Goal: Information Seeking & Learning: Learn about a topic

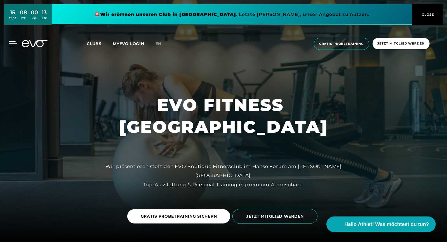
click at [13, 44] on icon at bounding box center [13, 43] width 8 height 5
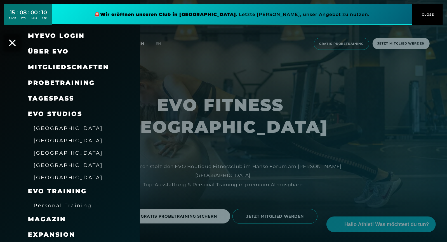
scroll to position [32, 0]
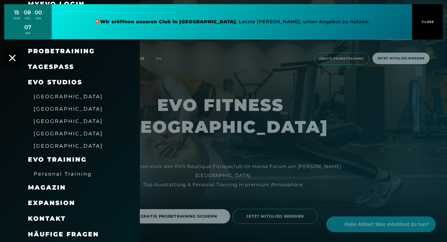
click at [60, 188] on span "Magazin" at bounding box center [47, 188] width 38 height 8
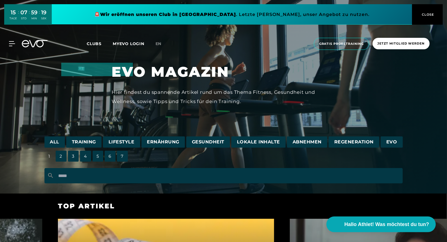
click at [13, 44] on icon at bounding box center [12, 43] width 6 height 4
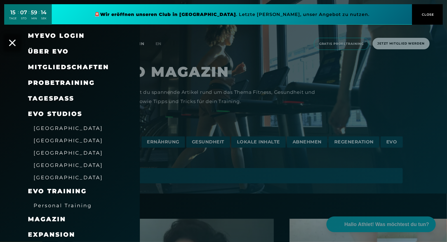
click at [50, 55] on span "Über EVO" at bounding box center [48, 52] width 41 height 8
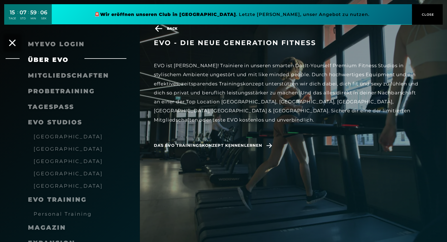
scroll to position [81, 0]
click at [13, 43] on icon at bounding box center [12, 42] width 7 height 7
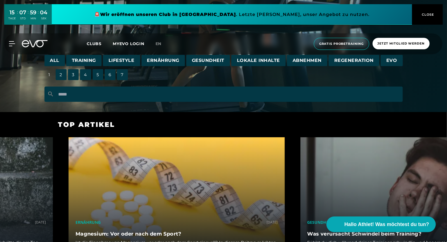
click at [8, 39] on div "MyEVO Login Über EVO Mitgliedschaften Probetraining TAGESPASS EVO Studios [GEOG…" at bounding box center [223, 43] width 445 height 21
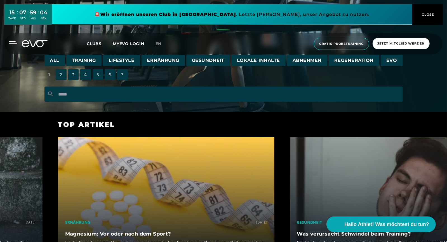
click at [11, 45] on icon at bounding box center [13, 43] width 8 height 5
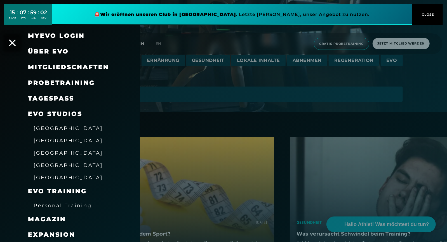
click at [48, 55] on span "Über EVO" at bounding box center [48, 52] width 41 height 8
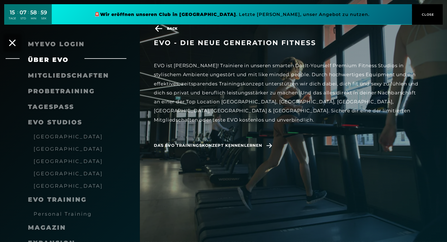
click at [433, 16] on span "CLOSE" at bounding box center [428, 14] width 14 height 5
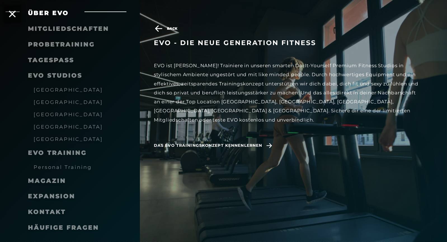
scroll to position [48, 0]
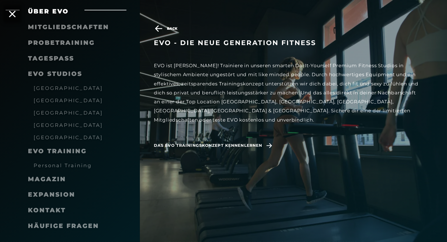
click at [57, 224] on span "Häufige Fragen" at bounding box center [63, 226] width 71 height 8
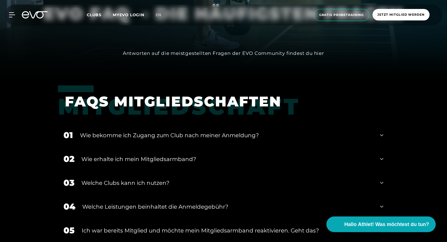
scroll to position [187, 0]
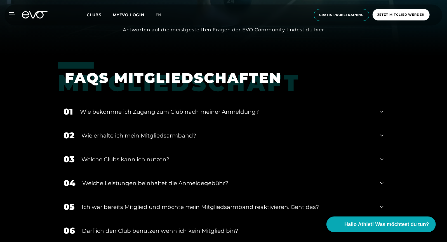
click at [310, 111] on div "Wie bekomme ich Zugang zum Club nach meiner Anmeldung?" at bounding box center [226, 111] width 293 height 8
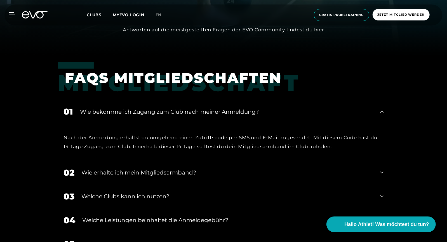
click at [310, 111] on div "Wie bekomme ich Zugang zum Club nach meiner Anmeldung?" at bounding box center [226, 111] width 293 height 8
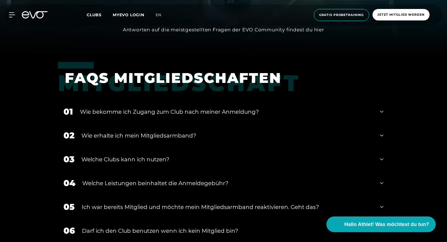
click at [310, 111] on div "Wie bekomme ich Zugang zum Club nach meiner Anmeldung?" at bounding box center [226, 111] width 293 height 8
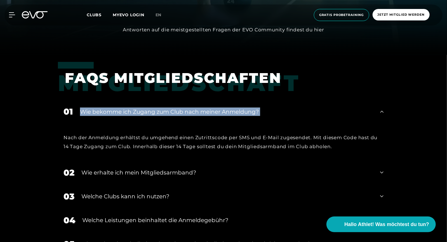
click at [310, 111] on div "Wie bekomme ich Zugang zum Club nach meiner Anmeldung?" at bounding box center [226, 111] width 293 height 8
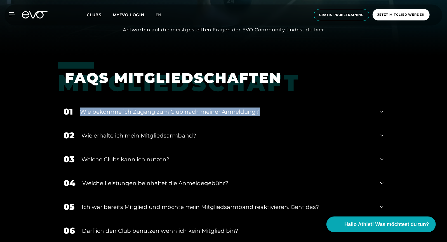
click at [310, 111] on div "Wie bekomme ich Zugang zum Club nach meiner Anmeldung?" at bounding box center [226, 111] width 293 height 8
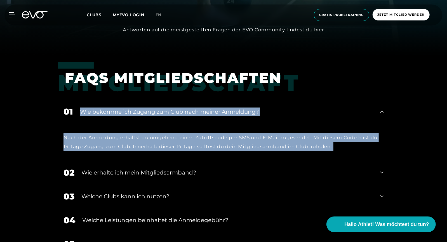
click at [310, 111] on div "Wie bekomme ich Zugang zum Club nach meiner Anmeldung?" at bounding box center [226, 111] width 293 height 8
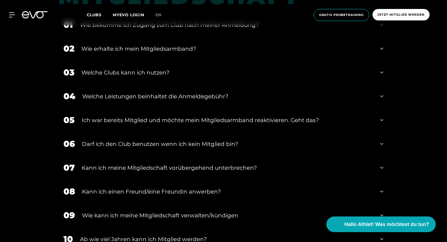
scroll to position [283, 0]
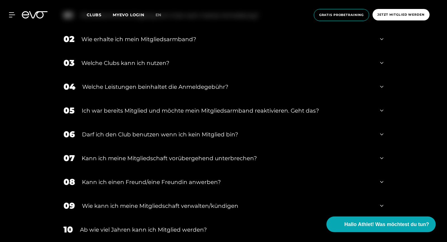
click at [309, 138] on div "Darf ich den Club benutzen wenn ich kein Mitglied bin?" at bounding box center [227, 134] width 291 height 8
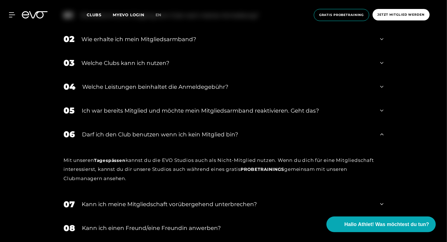
click at [309, 136] on div "Darf ich den Club benutzen wenn ich kein Mitglied bin?" at bounding box center [227, 134] width 291 height 8
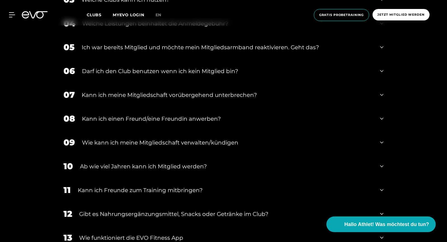
scroll to position [348, 0]
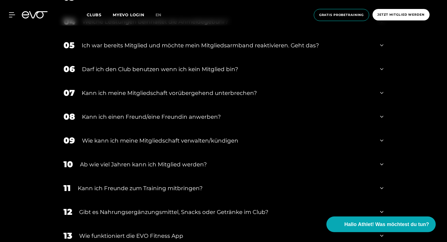
click at [294, 118] on div "Kann ich einen Freund/eine Freundin anwerben?" at bounding box center [227, 116] width 291 height 8
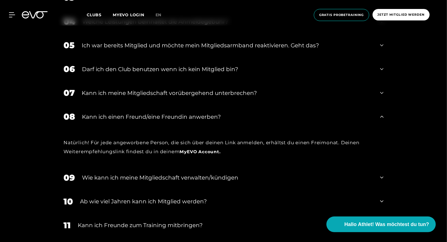
click at [294, 118] on div "Kann ich einen Freund/eine Freundin anwerben?" at bounding box center [227, 116] width 291 height 8
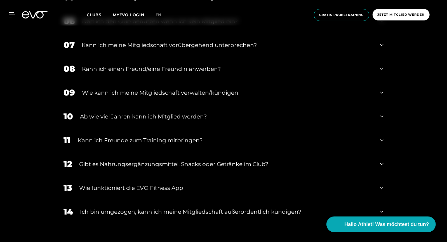
scroll to position [427, 0]
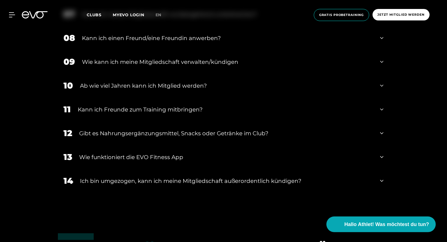
click at [283, 88] on div "Ab wie viel Jahren kann ich Mitglied werden?" at bounding box center [226, 85] width 293 height 8
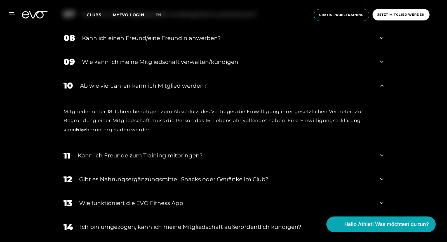
click at [283, 88] on div "Ab wie viel Jahren kann ich Mitglied werden?" at bounding box center [226, 85] width 293 height 8
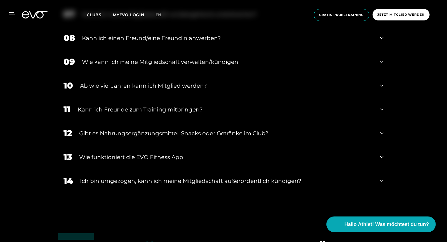
click at [13, 14] on icon at bounding box center [12, 14] width 6 height 5
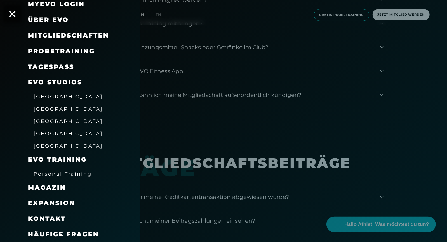
scroll to position [557, 0]
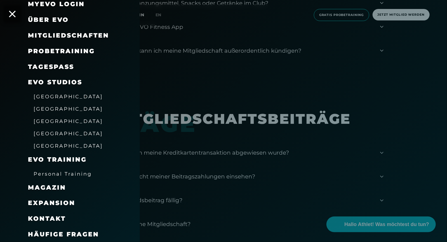
click at [50, 187] on span "Magazin" at bounding box center [47, 188] width 38 height 8
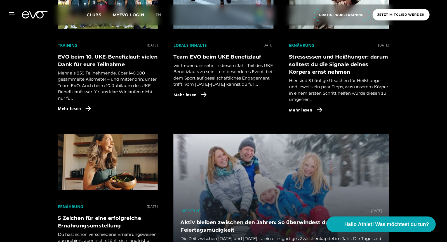
scroll to position [306, 0]
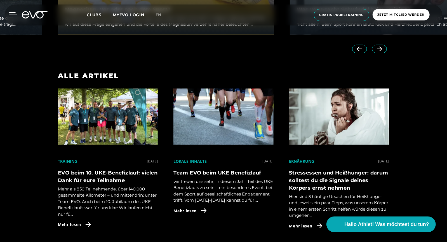
click at [13, 14] on icon at bounding box center [13, 14] width 8 height 5
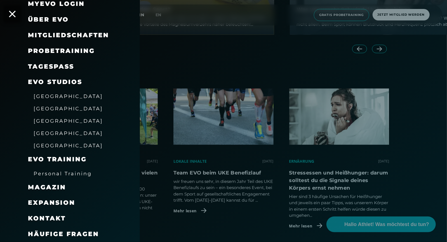
scroll to position [32, 0]
click at [55, 221] on span "Kontakt" at bounding box center [47, 219] width 38 height 8
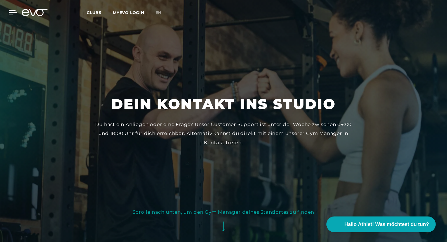
click at [11, 15] on icon at bounding box center [13, 12] width 8 height 4
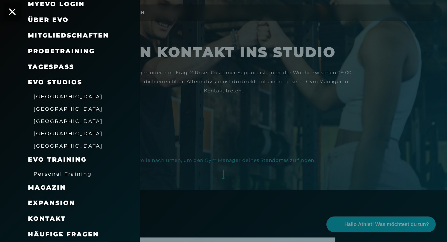
scroll to position [83, 0]
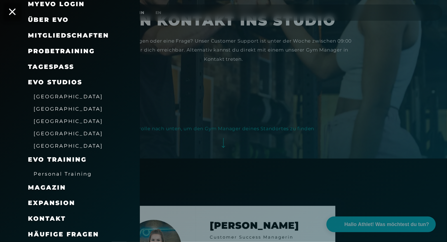
click at [185, 156] on div at bounding box center [223, 121] width 447 height 242
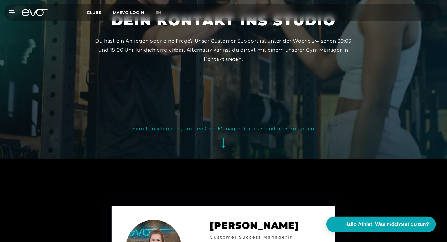
scroll to position [0, 0]
